Goal: Obtain resource: Download file/media

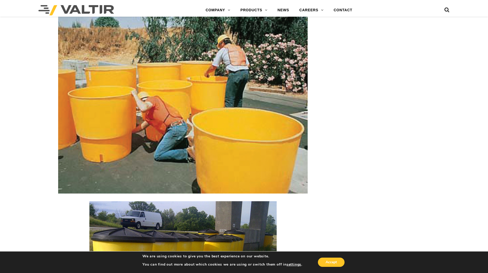
scroll to position [614, 0]
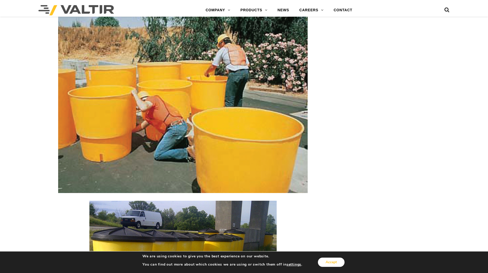
click at [324, 260] on button "Accept" at bounding box center [331, 261] width 27 height 9
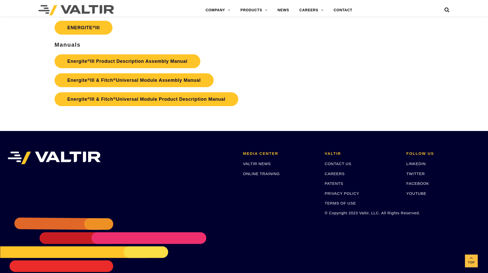
scroll to position [947, 0]
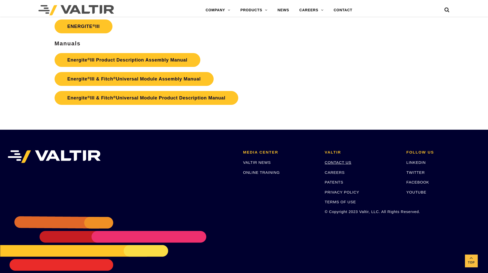
click at [338, 163] on link "CONTACT US" at bounding box center [338, 162] width 27 height 4
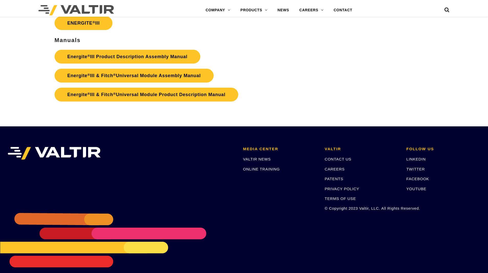
scroll to position [947, 0]
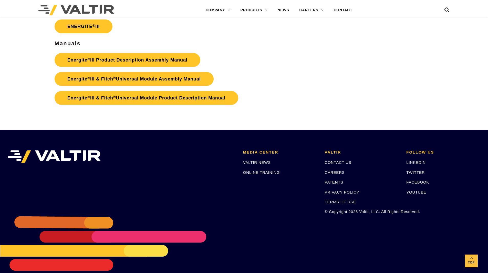
click at [275, 172] on link "ONLINE TRAINING" at bounding box center [261, 172] width 37 height 4
click at [417, 192] on link "YOUTUBE" at bounding box center [416, 192] width 20 height 4
click at [333, 162] on link "CONTACT US" at bounding box center [338, 162] width 27 height 4
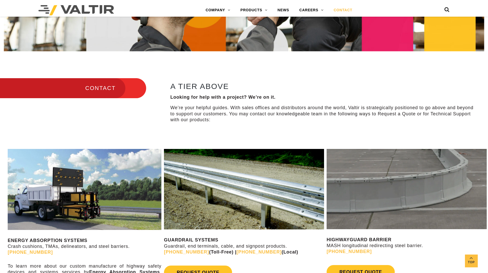
scroll to position [77, 0]
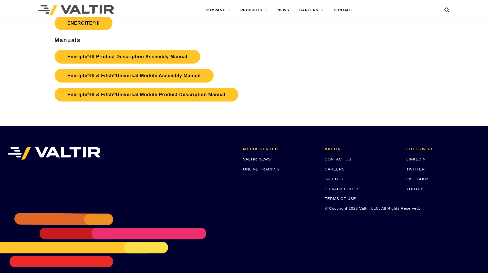
scroll to position [947, 0]
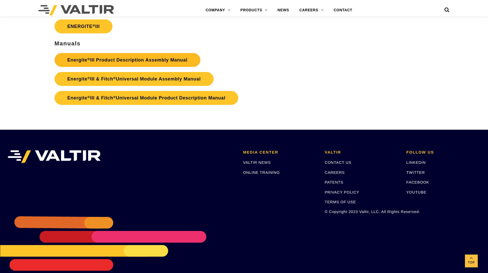
click at [140, 61] on link "Energite ® III Product Description Assembly Manual" at bounding box center [128, 60] width 146 height 14
